Goal: Task Accomplishment & Management: Manage account settings

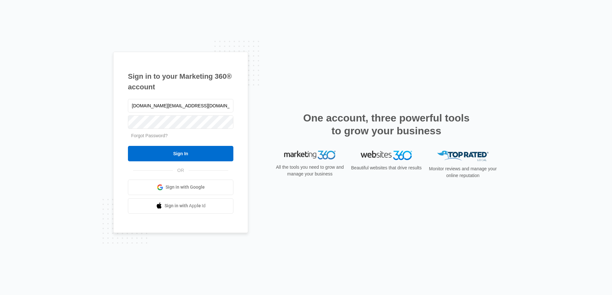
click at [214, 157] on input "Sign In" at bounding box center [180, 153] width 105 height 15
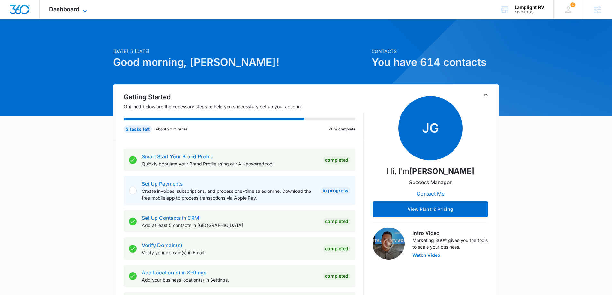
click at [86, 11] on icon at bounding box center [85, 11] width 8 height 8
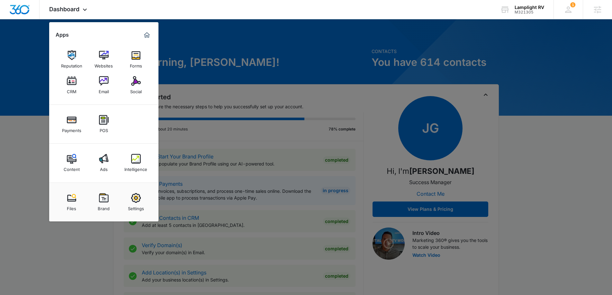
drag, startPoint x: 137, startPoint y: 161, endPoint x: 150, endPoint y: 162, distance: 12.9
click at [137, 161] on img at bounding box center [136, 159] width 10 height 10
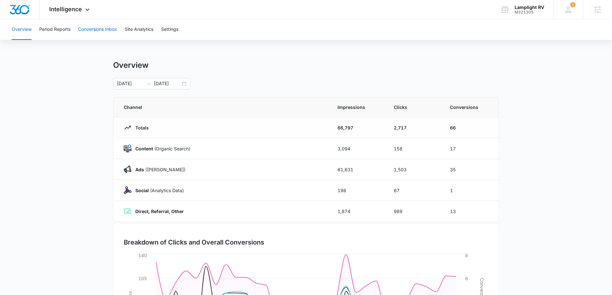
click at [106, 37] on button "Conversions Inbox" at bounding box center [97, 29] width 39 height 21
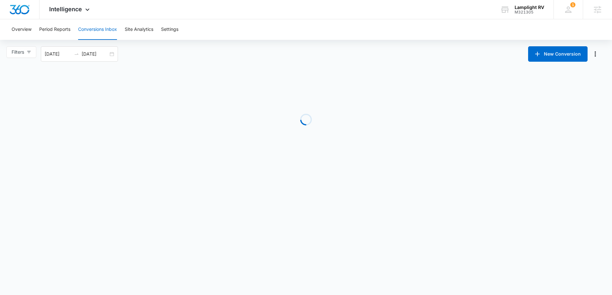
click at [99, 27] on button "Conversions Inbox" at bounding box center [97, 29] width 39 height 21
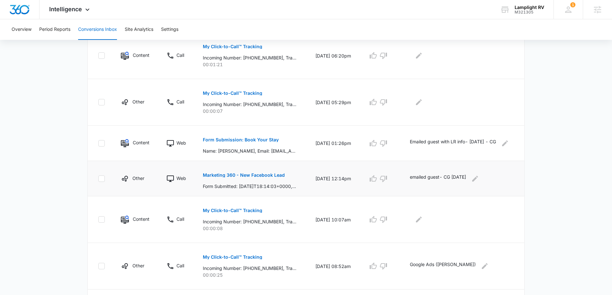
scroll to position [252, 0]
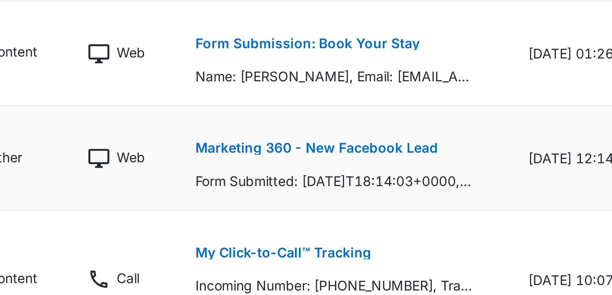
click at [226, 185] on div "Marketing 360 - New Facebook Lead Form Submitted: [DATE]T18:14:03+0000, Name: […" at bounding box center [251, 179] width 97 height 22
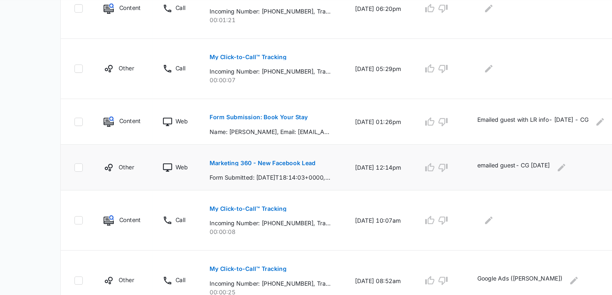
scroll to position [262, 0]
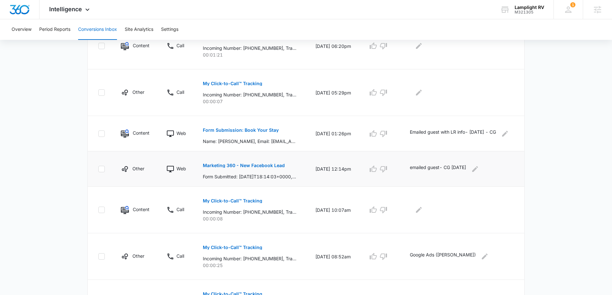
drag, startPoint x: 254, startPoint y: 174, endPoint x: 263, endPoint y: 163, distance: 14.4
click at [263, 163] on p "Marketing 360 - New Facebook Lead" at bounding box center [244, 165] width 82 height 5
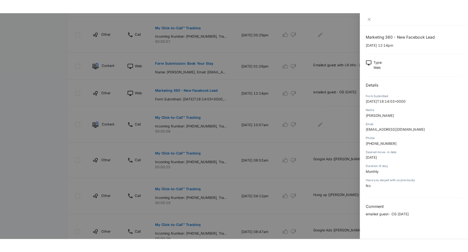
scroll to position [326, 0]
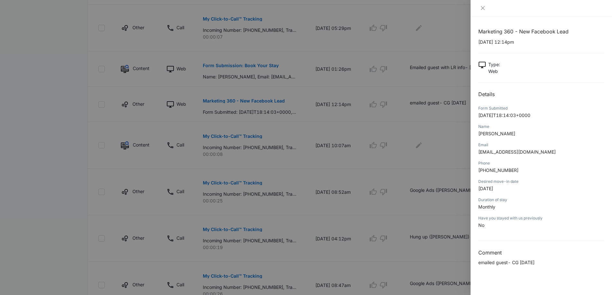
click at [388, 183] on div at bounding box center [306, 147] width 612 height 295
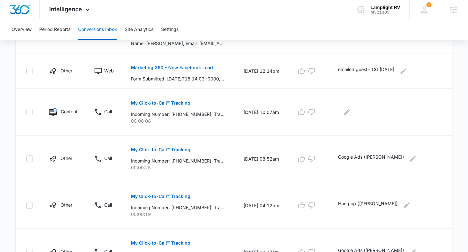
scroll to position [359, 0]
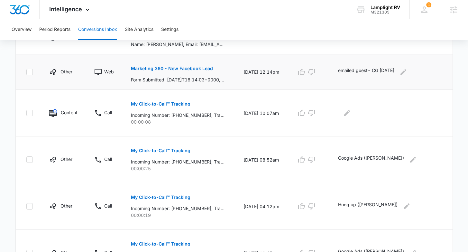
click at [203, 69] on p "Marketing 360 - New Facebook Lead" at bounding box center [172, 68] width 82 height 5
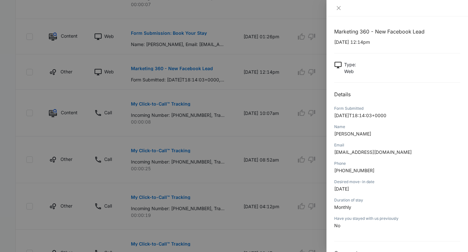
click at [381, 154] on p "[EMAIL_ADDRESS][DOMAIN_NAME]" at bounding box center [397, 152] width 126 height 7
drag, startPoint x: 361, startPoint y: 189, endPoint x: 350, endPoint y: 191, distance: 11.4
click at [349, 191] on p "[DATE]" at bounding box center [397, 188] width 126 height 7
click at [342, 189] on span "[DATE]" at bounding box center [341, 188] width 15 height 5
click at [212, 120] on div at bounding box center [234, 126] width 468 height 252
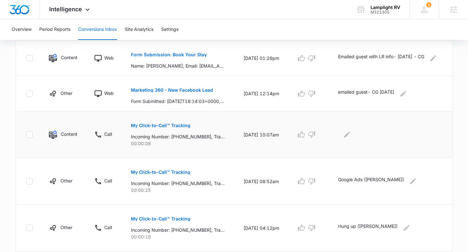
scroll to position [304, 0]
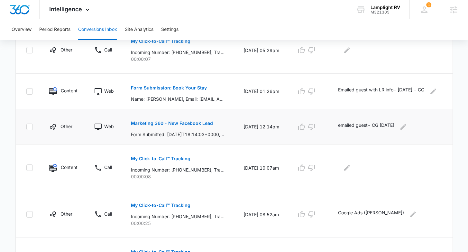
click at [191, 122] on p "Marketing 360 - New Facebook Lead" at bounding box center [172, 123] width 82 height 5
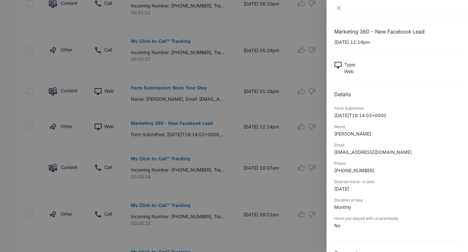
click at [272, 113] on div at bounding box center [234, 126] width 468 height 252
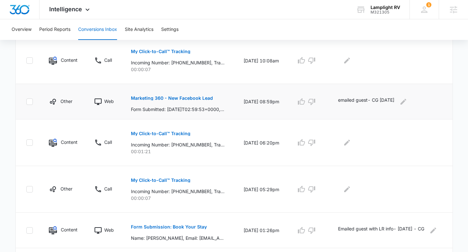
scroll to position [158, 0]
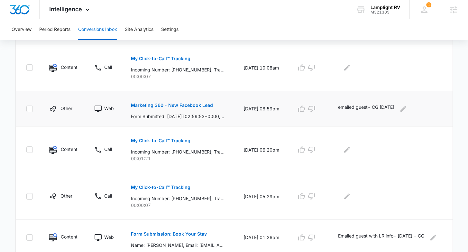
click at [190, 103] on p "Marketing 360 - New Facebook Lead" at bounding box center [172, 105] width 82 height 5
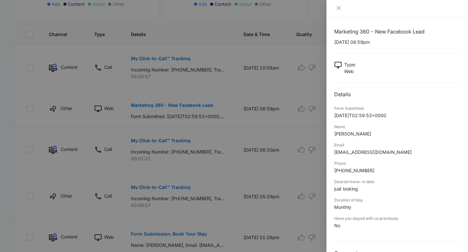
click at [259, 173] on div at bounding box center [234, 126] width 468 height 252
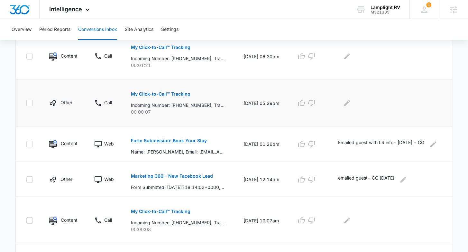
scroll to position [256, 0]
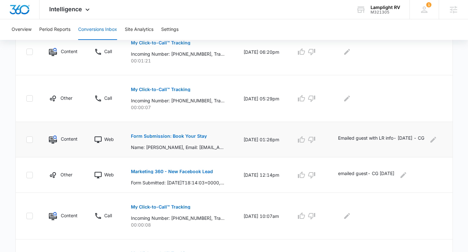
click at [175, 137] on p "Form Submission: Book Your Stay" at bounding box center [169, 136] width 76 height 5
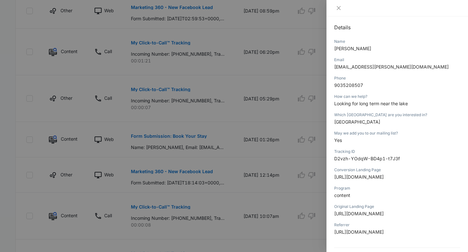
scroll to position [100, 0]
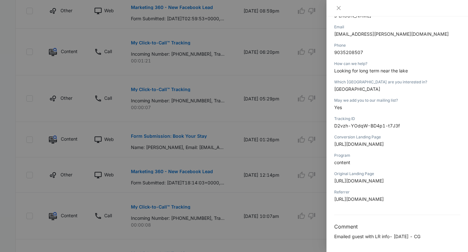
click at [261, 173] on div at bounding box center [234, 126] width 468 height 252
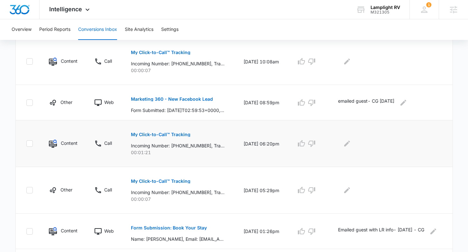
scroll to position [176, 0]
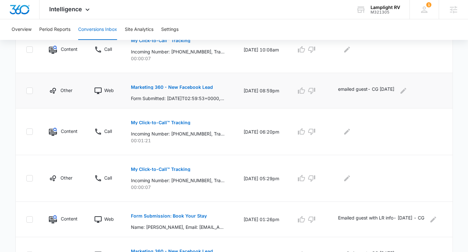
click at [191, 89] on button "Marketing 360 - New Facebook Lead" at bounding box center [172, 86] width 82 height 15
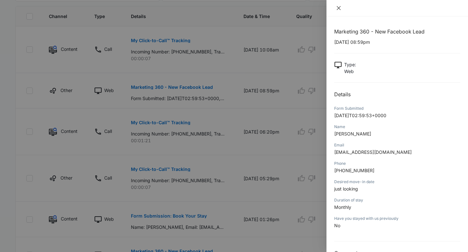
click at [342, 9] on button "Close" at bounding box center [338, 8] width 9 height 6
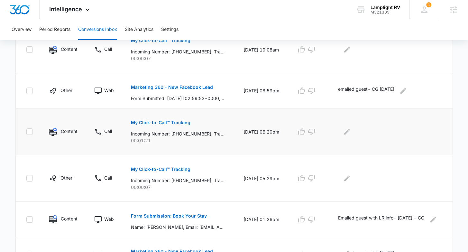
scroll to position [246, 0]
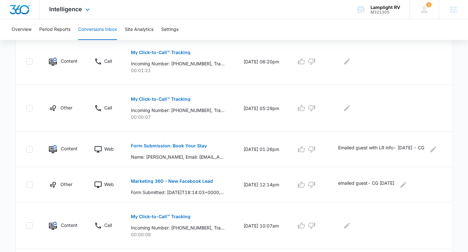
click at [84, 15] on div "Intelligence Apps Reputation Websites Forms CRM Email Social Payments POS Conte…" at bounding box center [70, 9] width 61 height 19
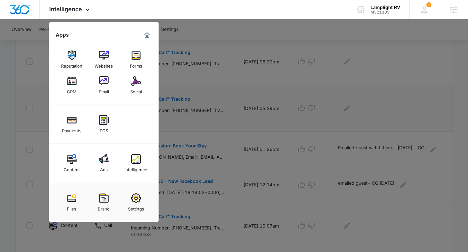
click at [68, 85] on img at bounding box center [72, 81] width 10 height 10
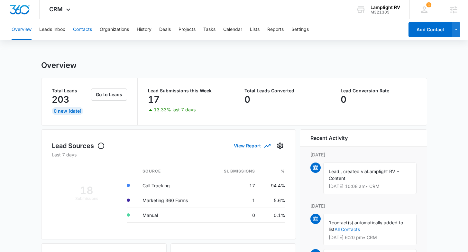
click at [91, 31] on button "Contacts" at bounding box center [82, 29] width 19 height 21
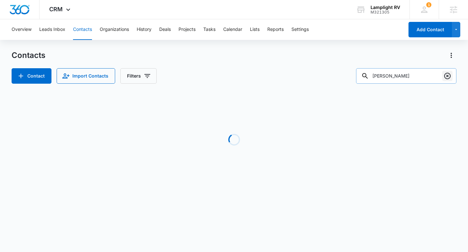
click at [445, 75] on icon "Clear" at bounding box center [447, 76] width 8 height 8
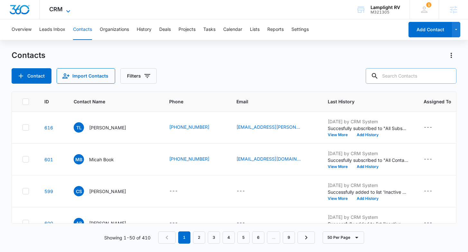
click at [66, 10] on icon at bounding box center [68, 11] width 8 height 8
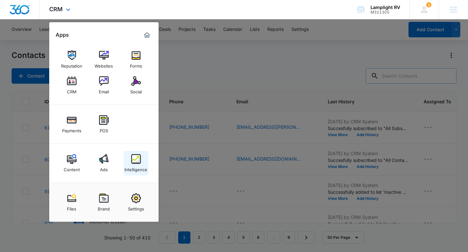
click at [127, 162] on link "Intelligence" at bounding box center [136, 163] width 24 height 24
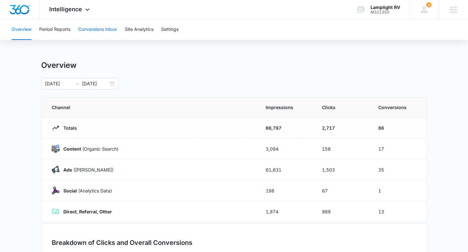
click at [99, 32] on button "Conversions Inbox" at bounding box center [97, 29] width 39 height 21
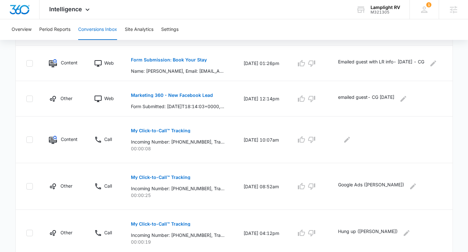
scroll to position [403, 0]
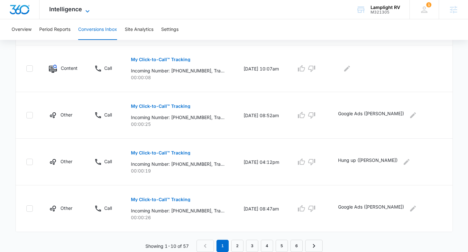
click at [68, 9] on span "Intelligence" at bounding box center [65, 9] width 33 height 7
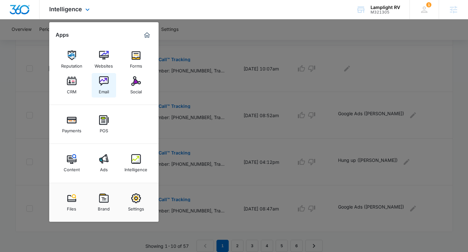
click at [100, 85] on img at bounding box center [104, 81] width 10 height 10
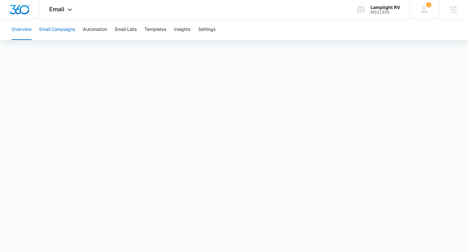
click at [65, 32] on button "Email Campaigns" at bounding box center [57, 29] width 36 height 21
